Goal: Task Accomplishment & Management: Manage account settings

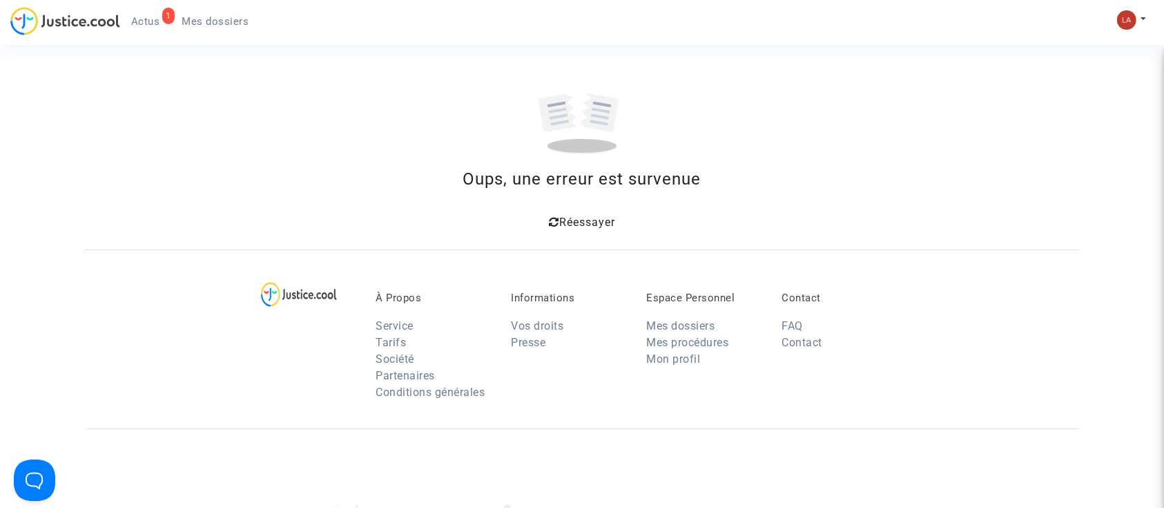
click at [206, 37] on div "1 Actus Mes dossiers" at bounding box center [135, 26] width 250 height 38
click at [189, 16] on span "Mes dossiers" at bounding box center [215, 21] width 67 height 12
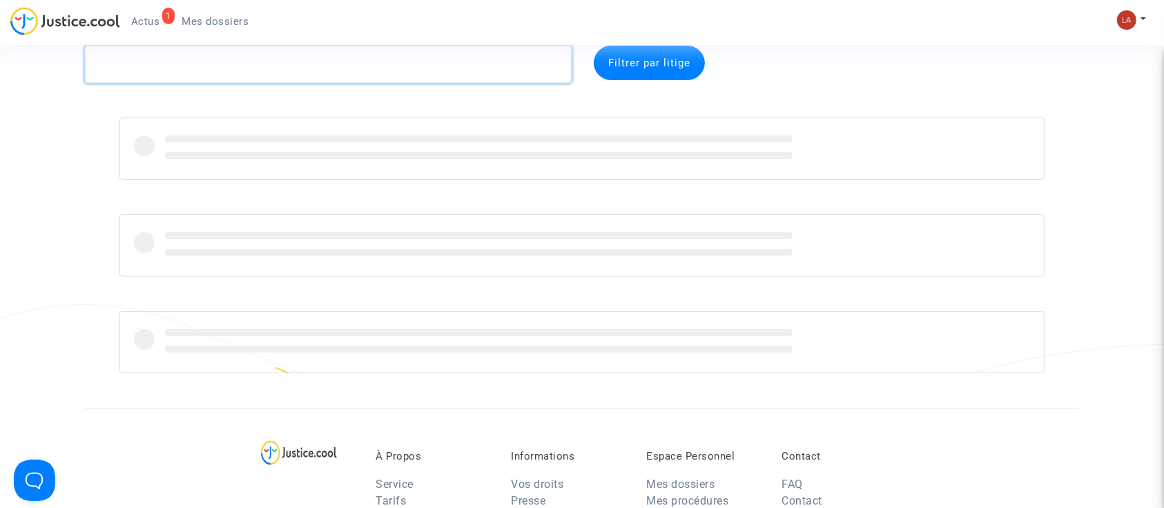
click at [223, 71] on textarea at bounding box center [328, 64] width 487 height 37
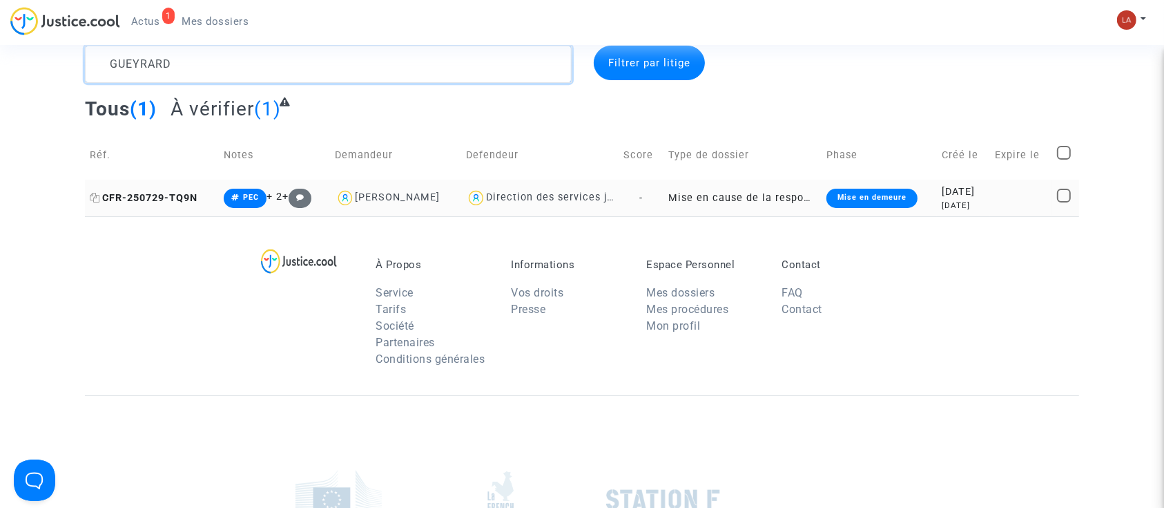
type textarea "GUEYRARD"
click at [162, 200] on span "CFR-250729-TQ9N" at bounding box center [144, 198] width 108 height 12
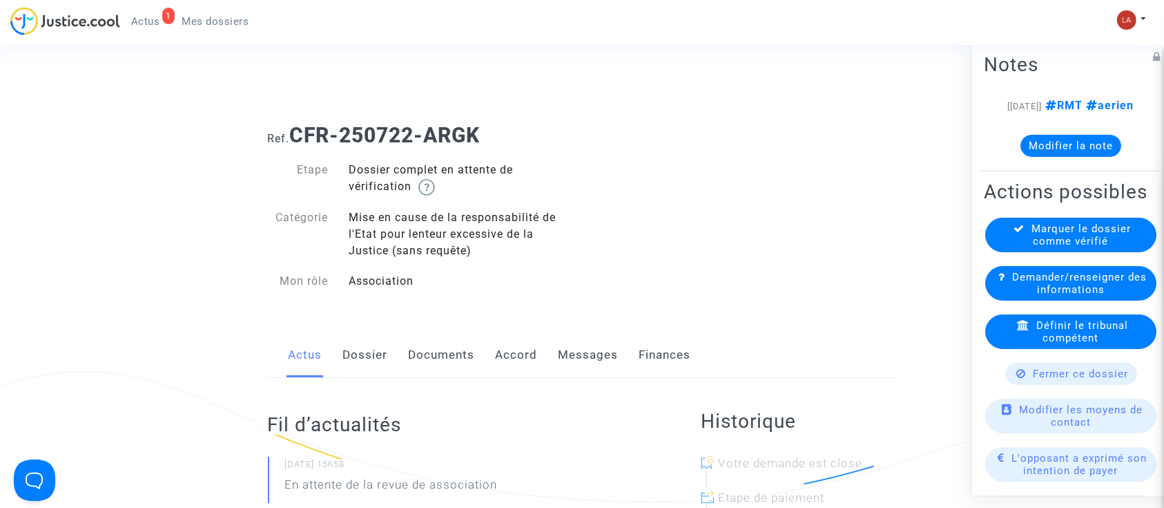
click at [376, 348] on link "Dossier" at bounding box center [365, 355] width 45 height 46
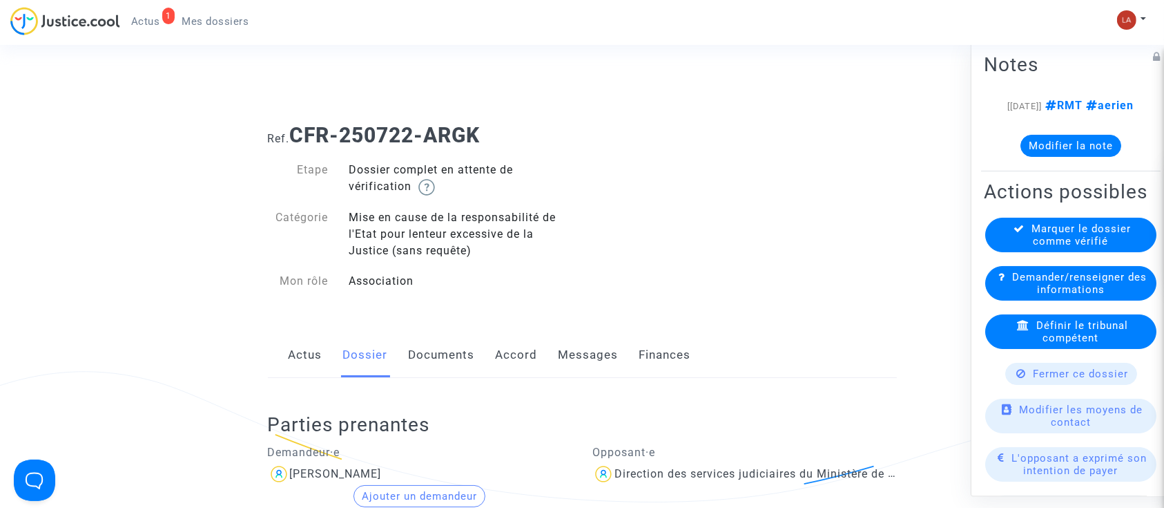
click at [421, 366] on link "Documents" at bounding box center [442, 355] width 66 height 46
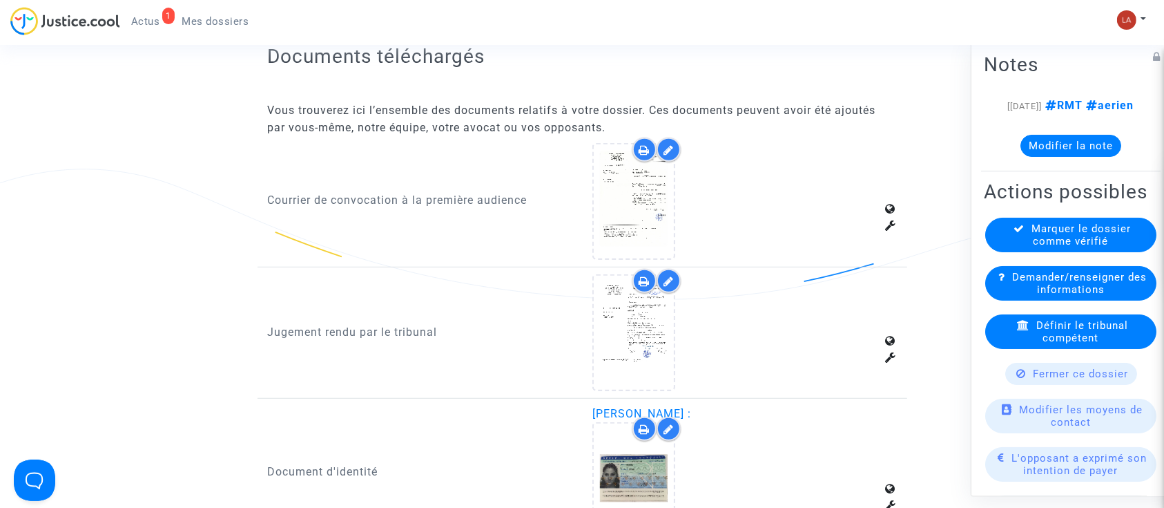
scroll to position [847, 0]
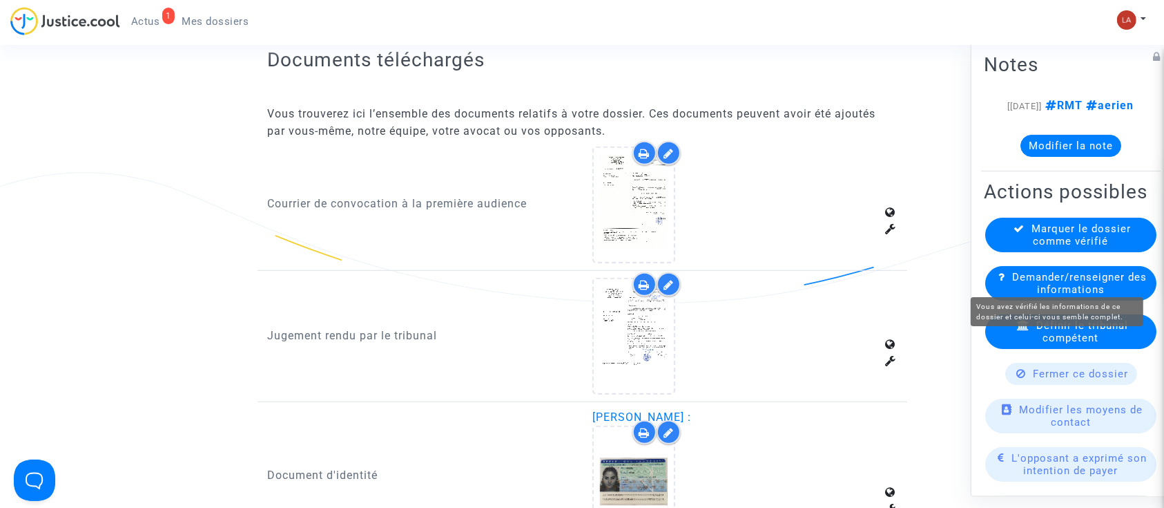
click at [1045, 247] on span "Marquer le dossier comme vérifié" at bounding box center [1081, 234] width 99 height 25
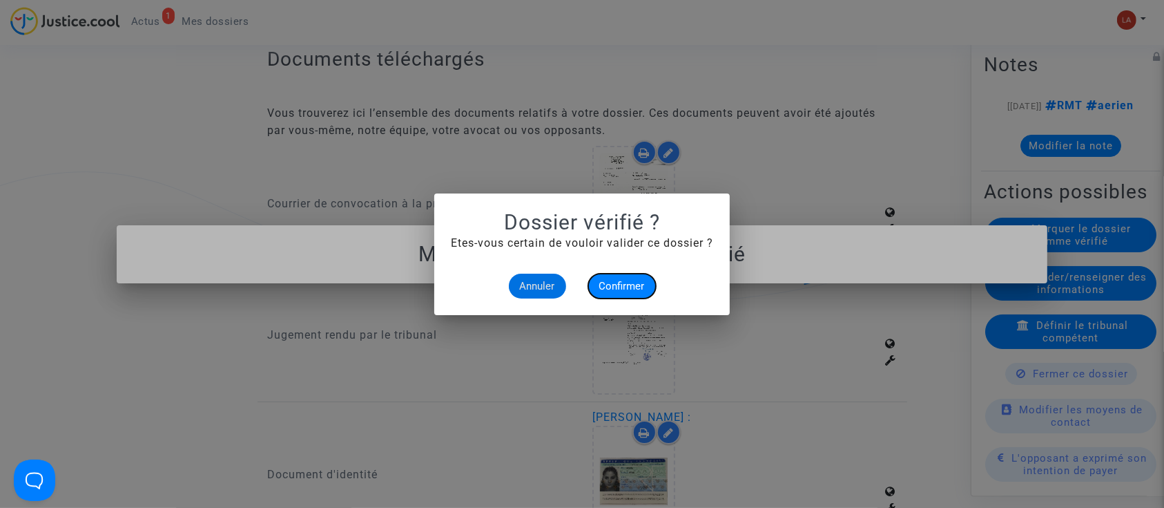
click at [633, 282] on span "Confirmer" at bounding box center [622, 286] width 46 height 12
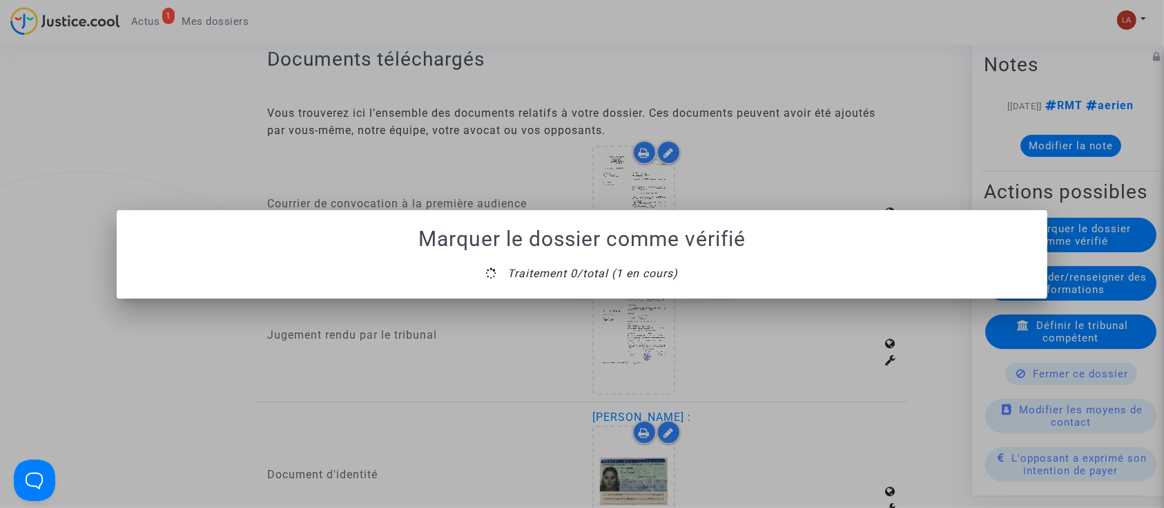
click at [581, 295] on mat-dialog-container "Marquer le dossier comme vérifié Traitement 0/total (1 en cours)" at bounding box center [582, 254] width 931 height 88
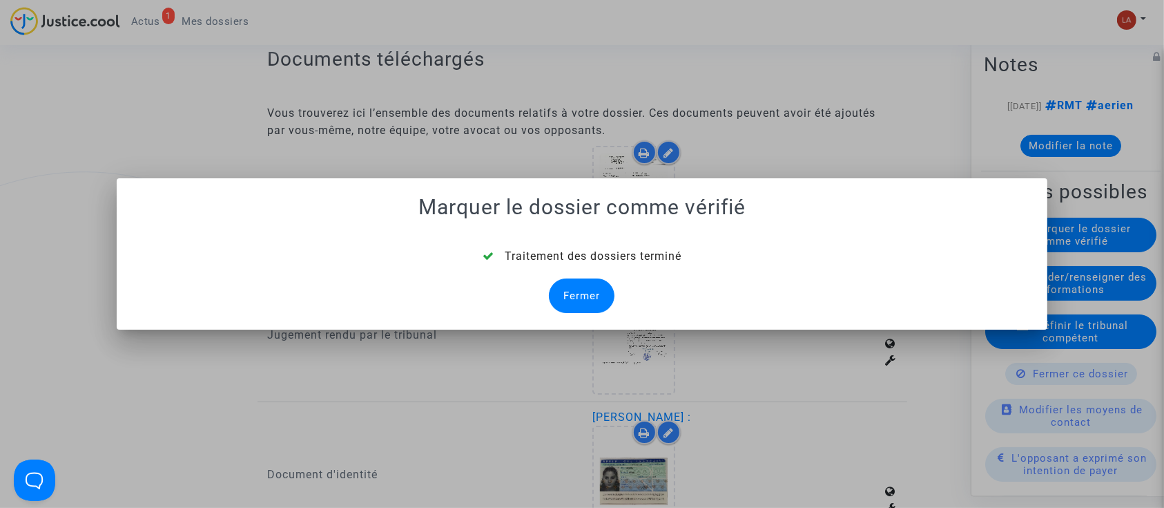
click at [581, 295] on div "Fermer" at bounding box center [582, 295] width 66 height 35
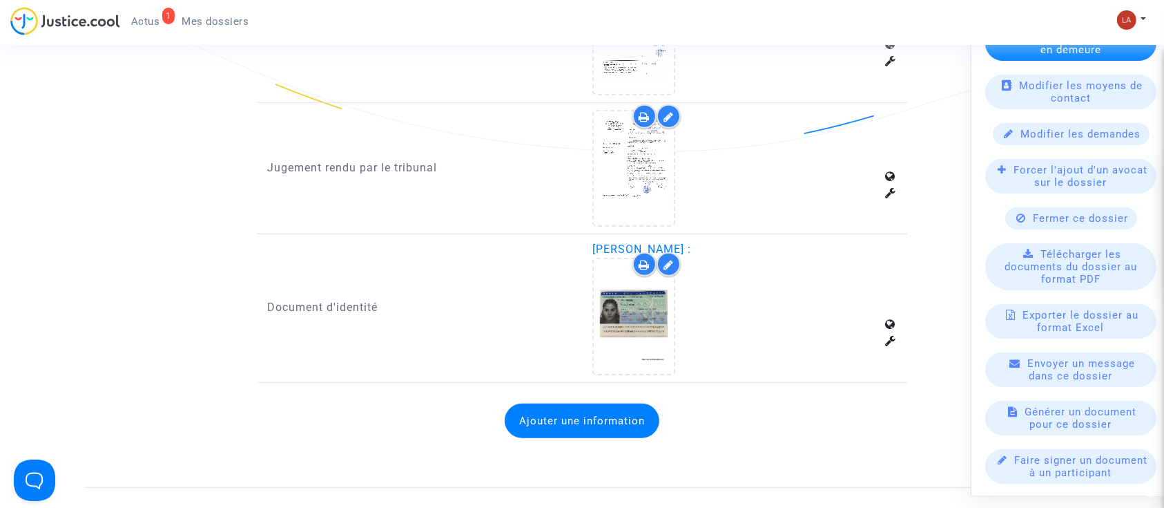
scroll to position [346, 0]
click at [1040, 193] on div "Forcer l'ajout d'un avocat sur le dossier" at bounding box center [1070, 176] width 171 height 35
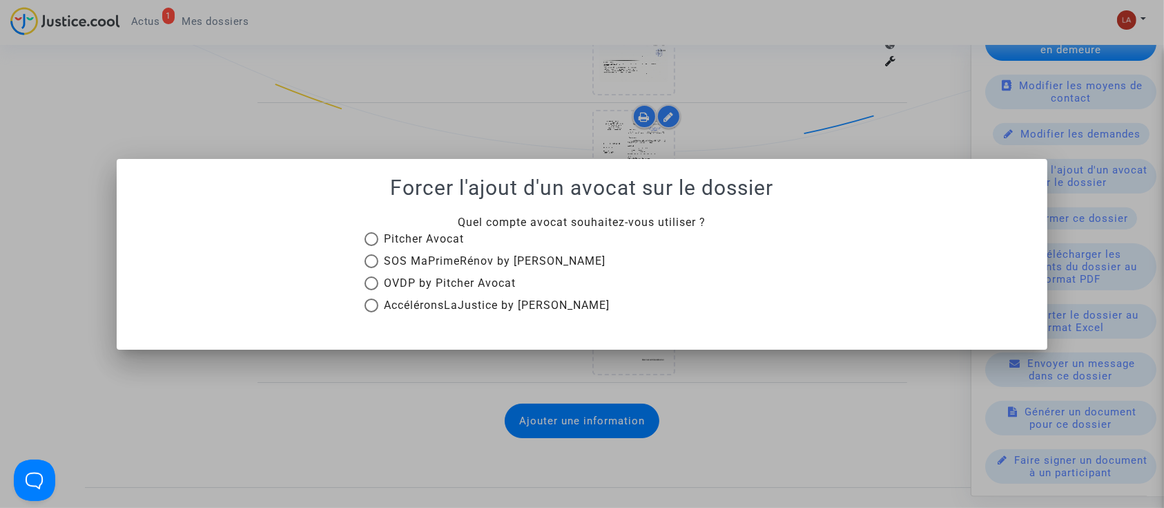
scroll to position [0, 0]
click at [412, 235] on span "Pitcher Avocat" at bounding box center [424, 238] width 80 height 13
click at [371, 246] on input "Pitcher Avocat" at bounding box center [371, 246] width 1 height 1
radio input "true"
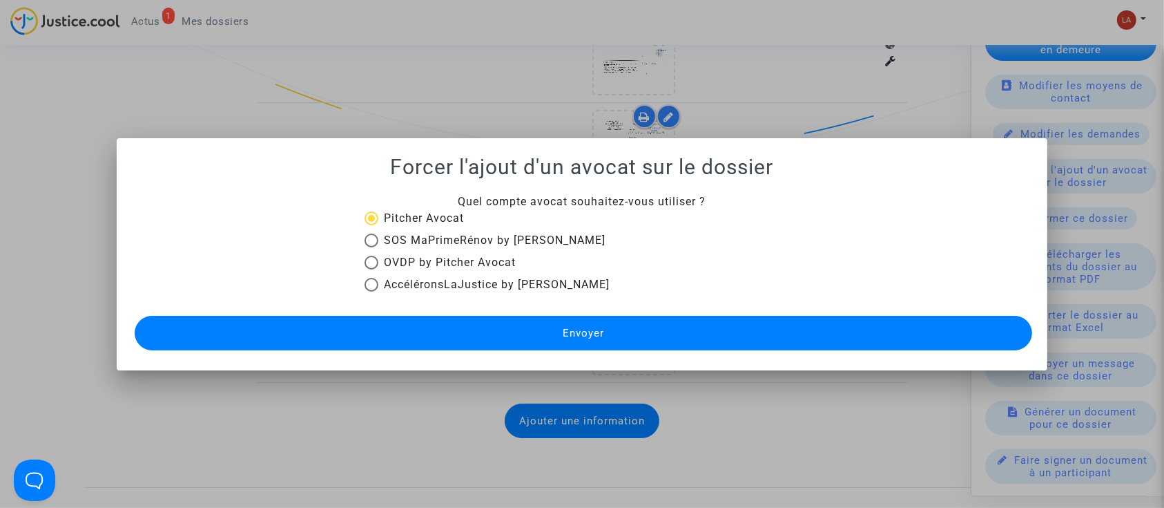
click at [574, 332] on span "Envoyer" at bounding box center [583, 333] width 41 height 12
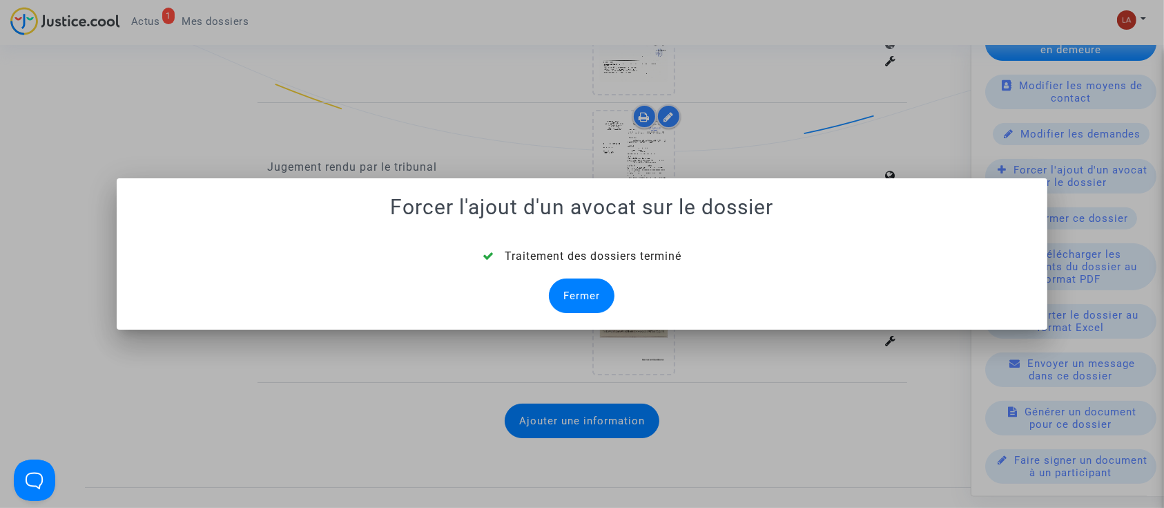
click at [577, 301] on div "Fermer" at bounding box center [582, 295] width 66 height 35
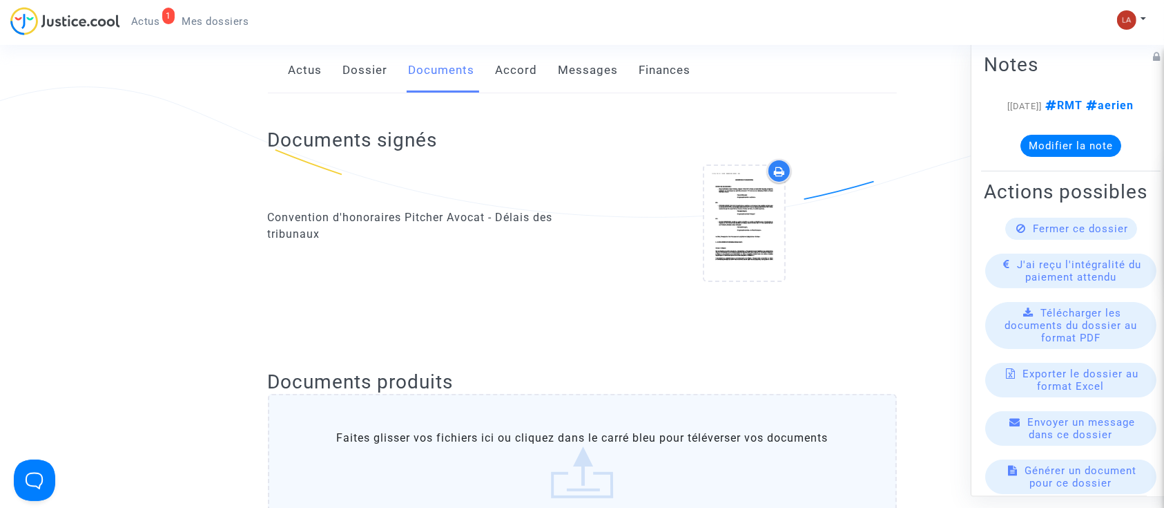
scroll to position [279, 0]
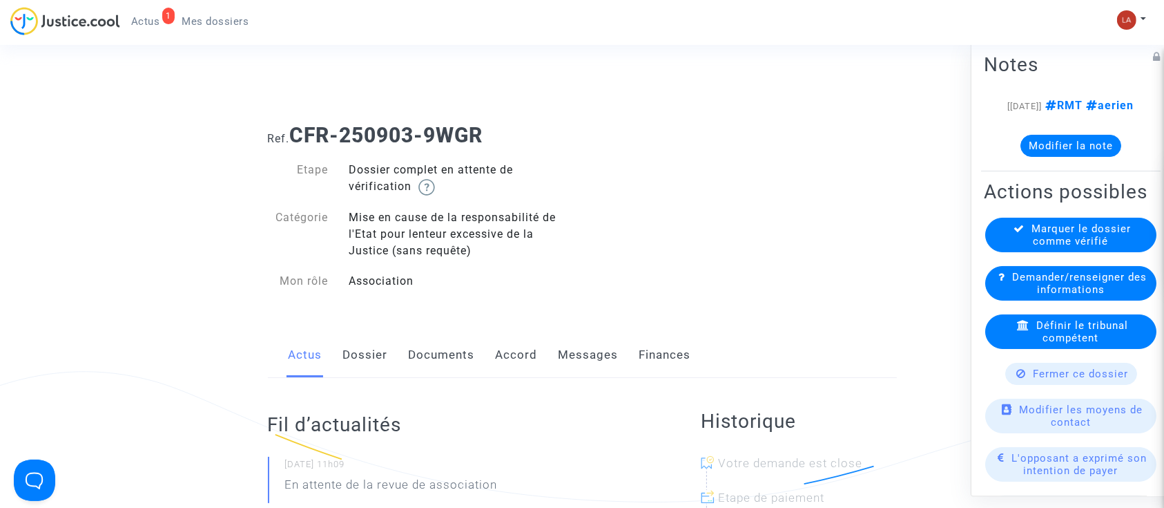
click at [426, 363] on link "Documents" at bounding box center [442, 355] width 66 height 46
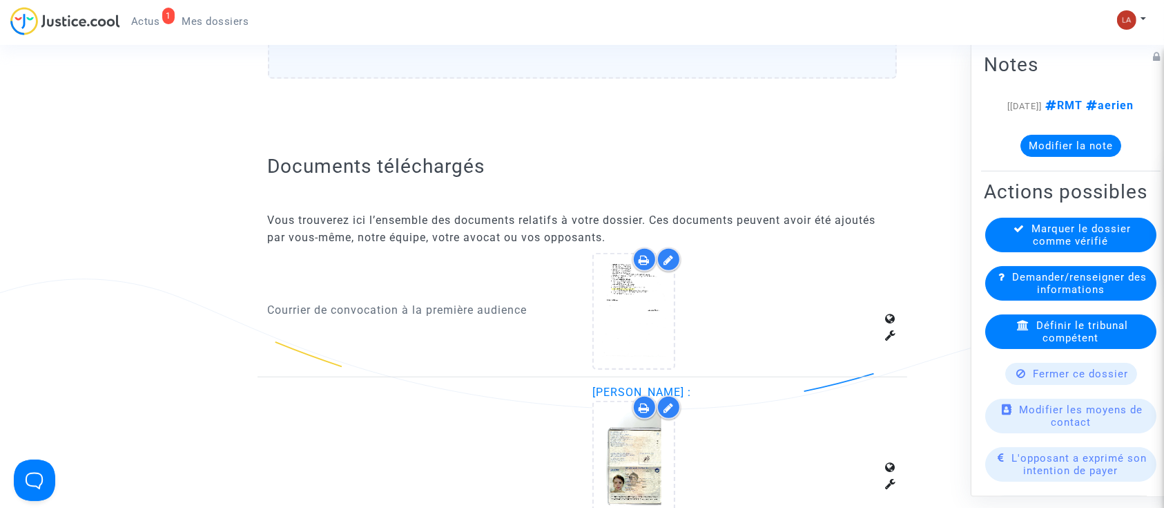
scroll to position [738, 0]
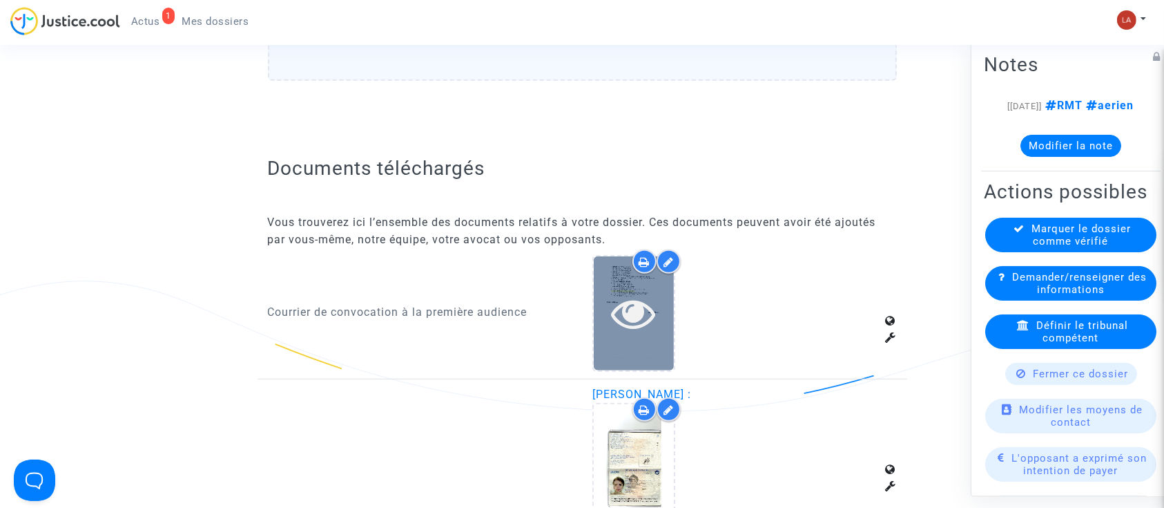
click at [606, 335] on div at bounding box center [634, 313] width 80 height 114
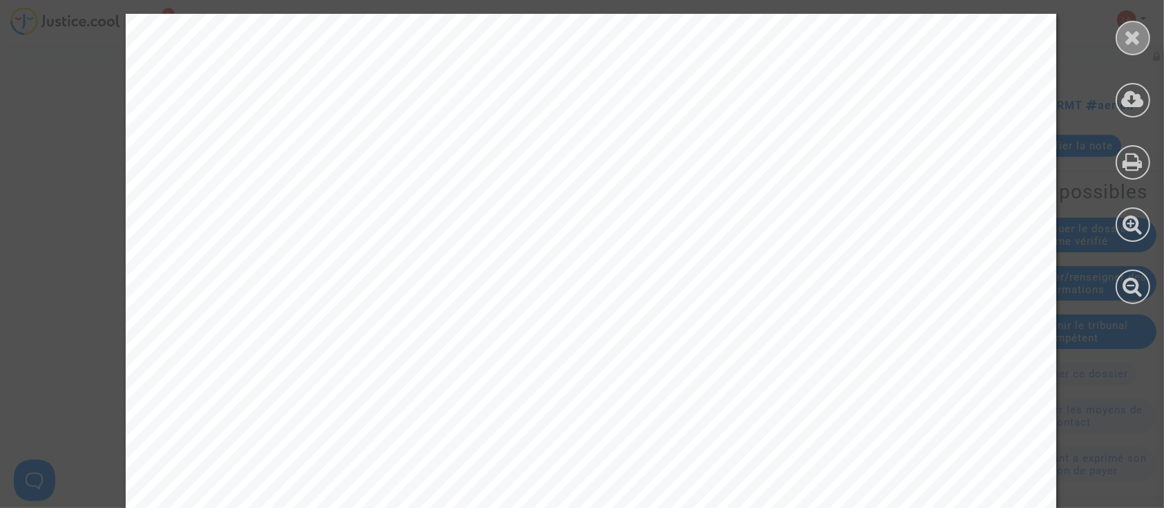
click at [1132, 35] on icon at bounding box center [1133, 37] width 17 height 21
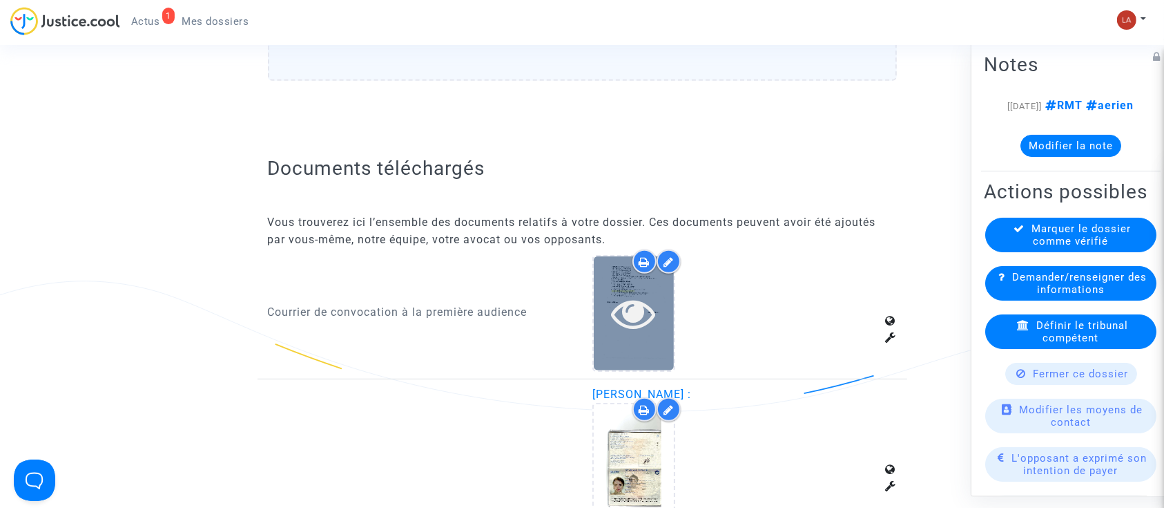
click at [633, 311] on icon at bounding box center [634, 313] width 45 height 44
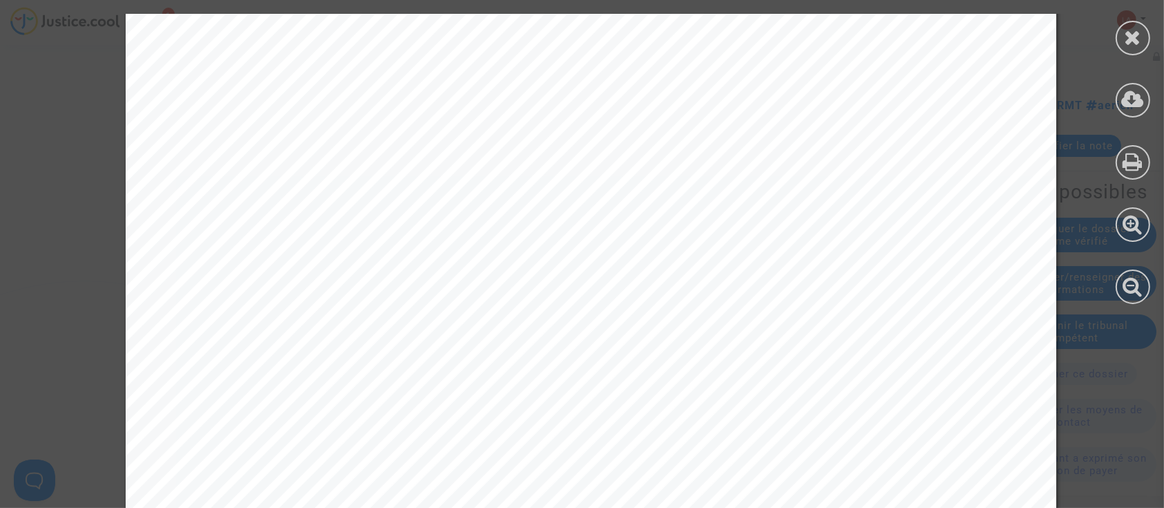
scroll to position [1880, 0]
click at [1123, 37] on div at bounding box center [1133, 38] width 35 height 35
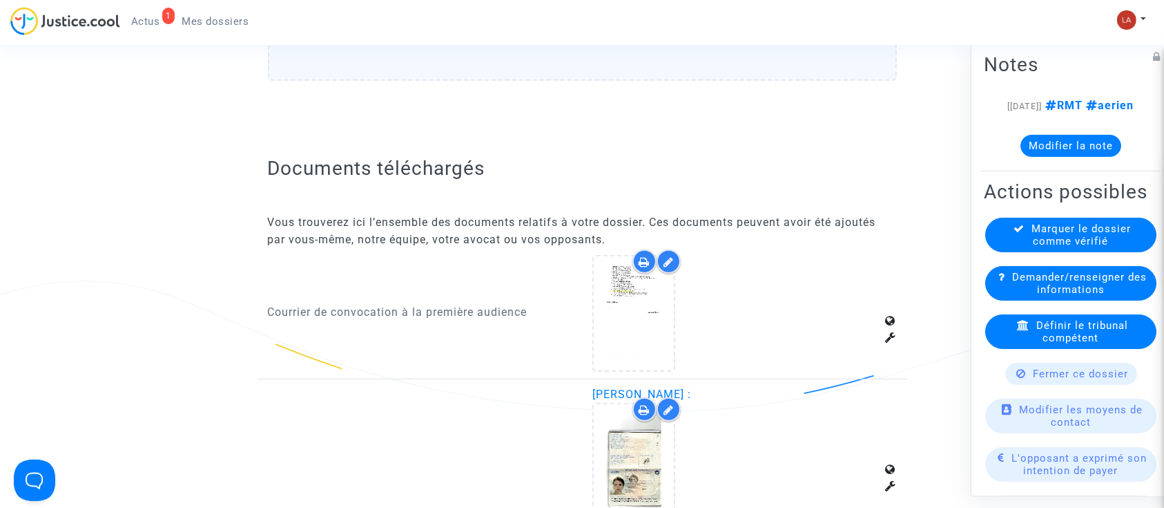
click at [1034, 168] on div "[03/09/2025] RMT aerien Modifier la note" at bounding box center [1071, 132] width 174 height 70
click at [1025, 146] on note-viewer "[03/09/2025] RMT aerien Modifier la note" at bounding box center [1071, 126] width 174 height 59
click at [1028, 157] on button "Modifier la note" at bounding box center [1071, 146] width 101 height 22
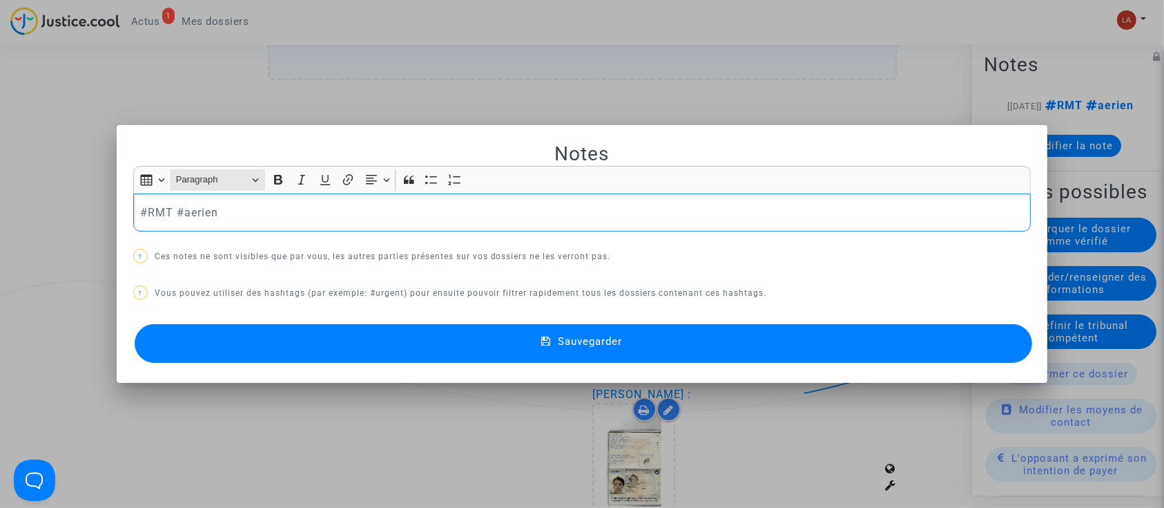
scroll to position [0, 0]
click at [231, 224] on div "#RMT #aerien" at bounding box center [582, 212] width 898 height 39
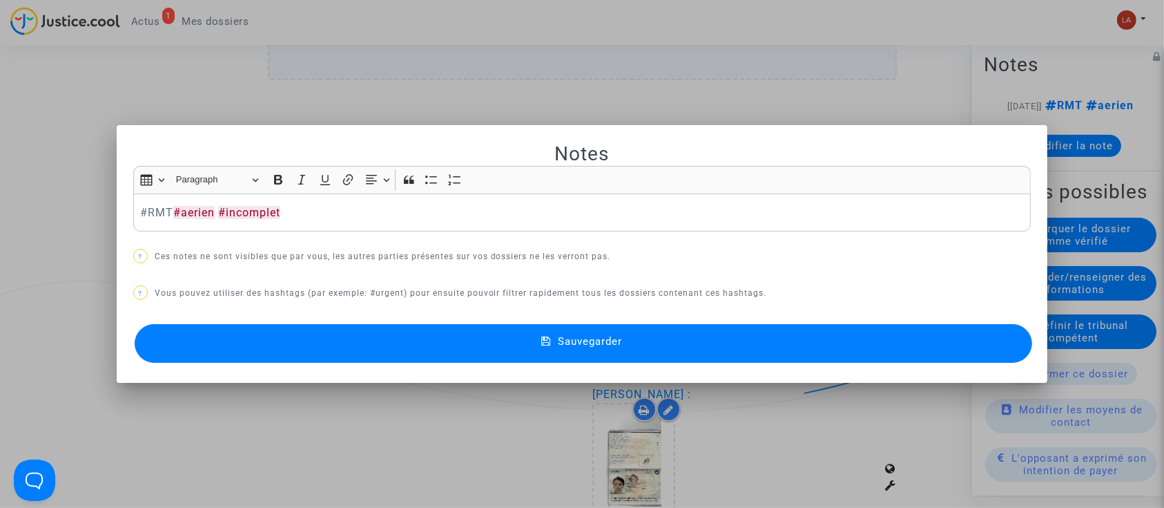
click at [313, 343] on button "Sauvegarder" at bounding box center [584, 343] width 898 height 39
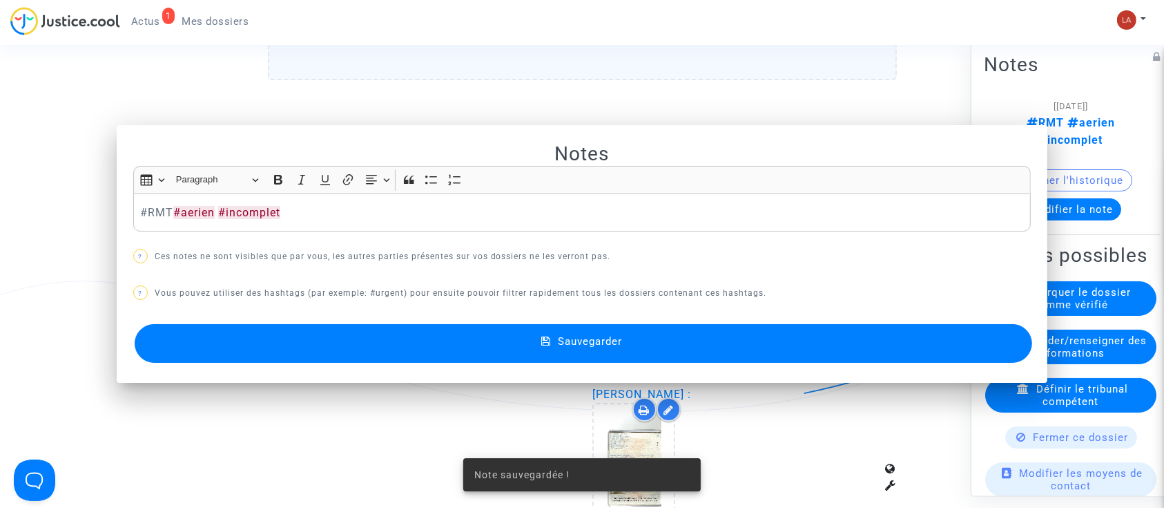
scroll to position [738, 0]
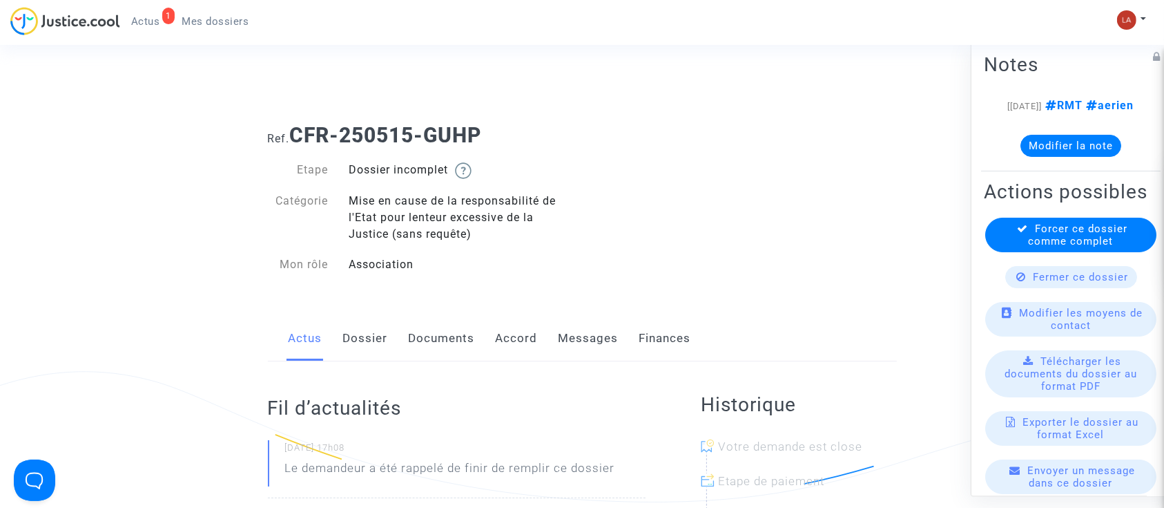
click at [412, 335] on link "Documents" at bounding box center [442, 339] width 66 height 46
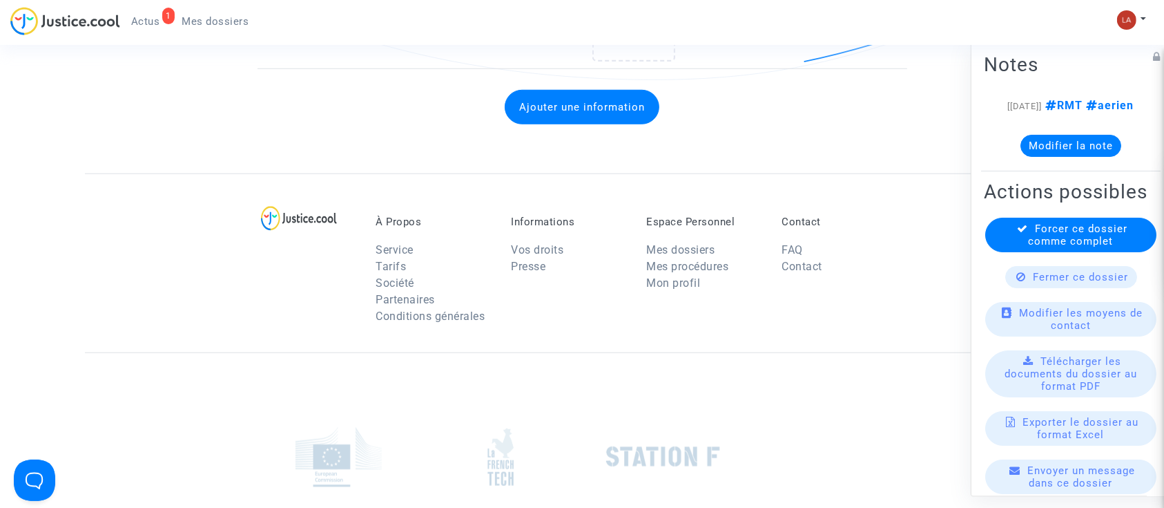
scroll to position [1099, 0]
